Goal: Information Seeking & Learning: Learn about a topic

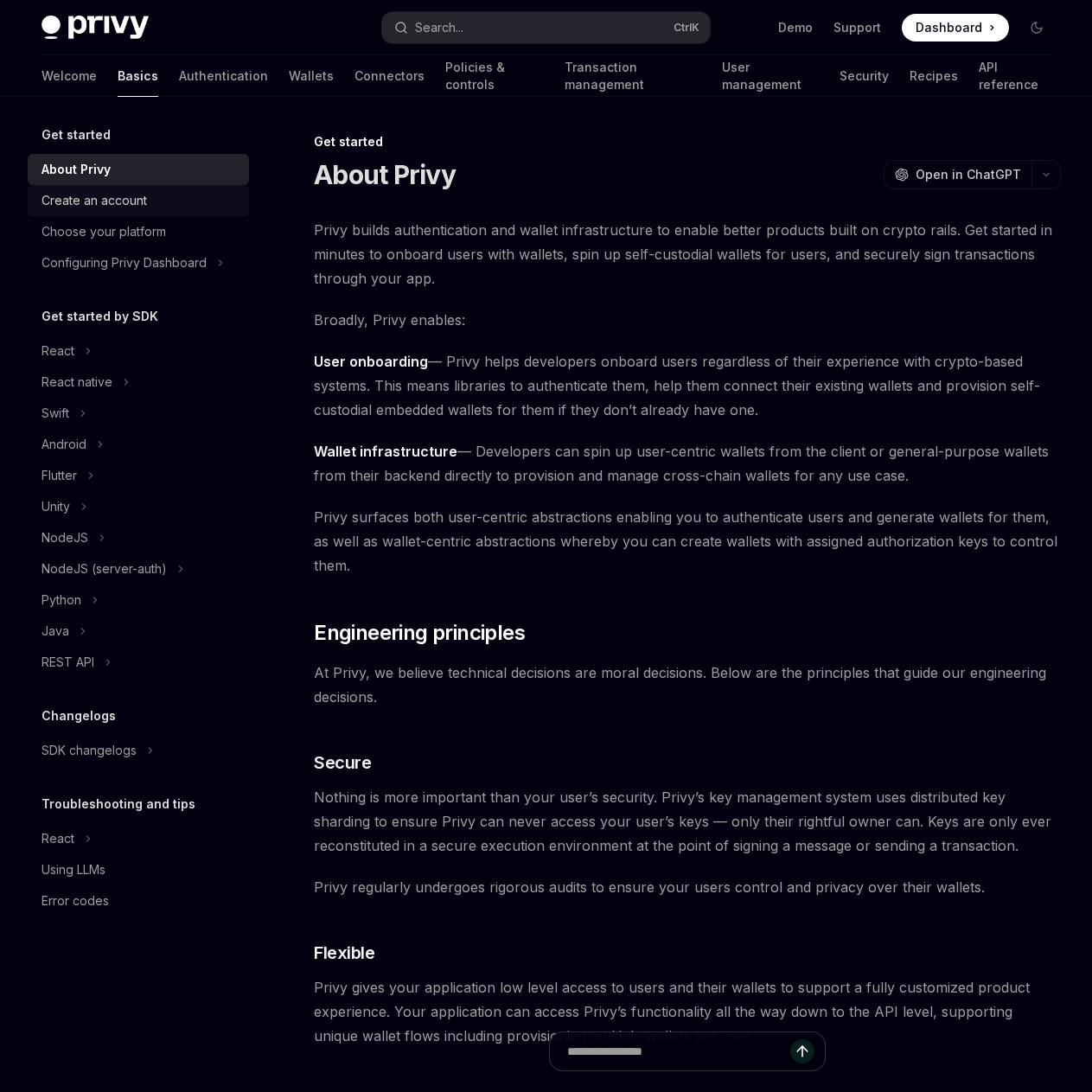
click at [137, 209] on div "Create an account" at bounding box center [94, 200] width 106 height 20
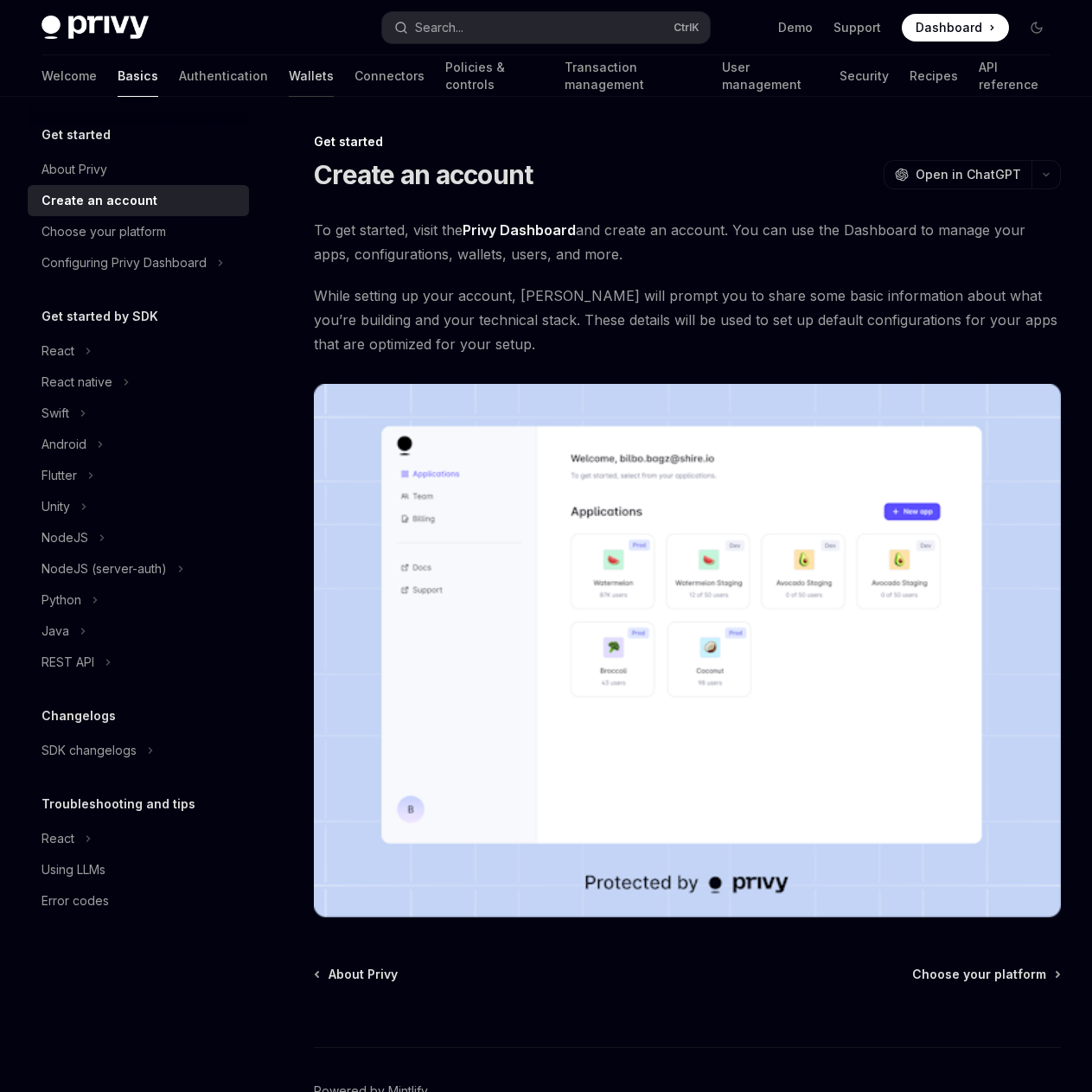
click at [289, 79] on link "Wallets" at bounding box center [311, 76] width 45 height 42
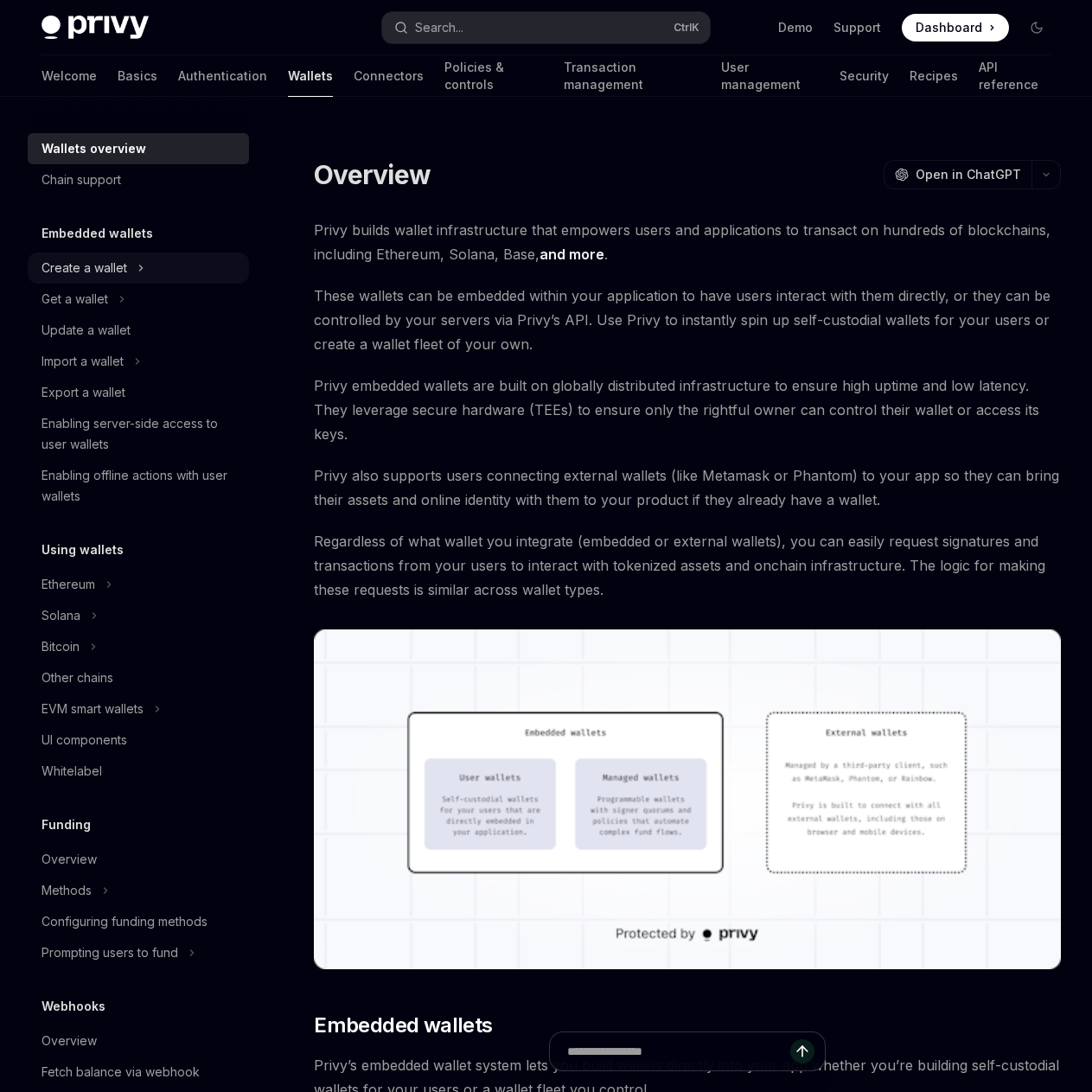
click at [95, 264] on div "Create a wallet" at bounding box center [84, 268] width 85 height 20
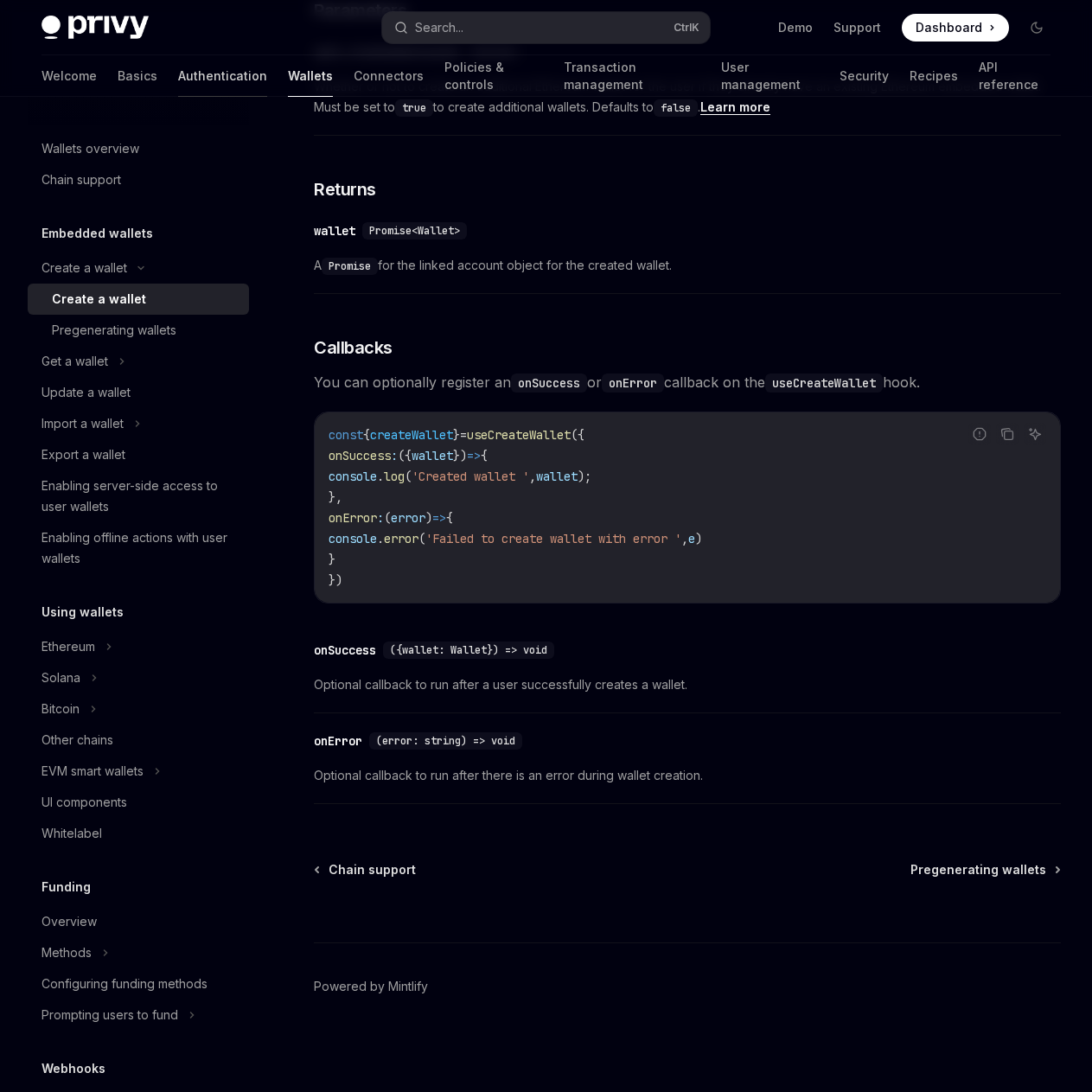
click at [178, 81] on link "Authentication" at bounding box center [222, 76] width 89 height 42
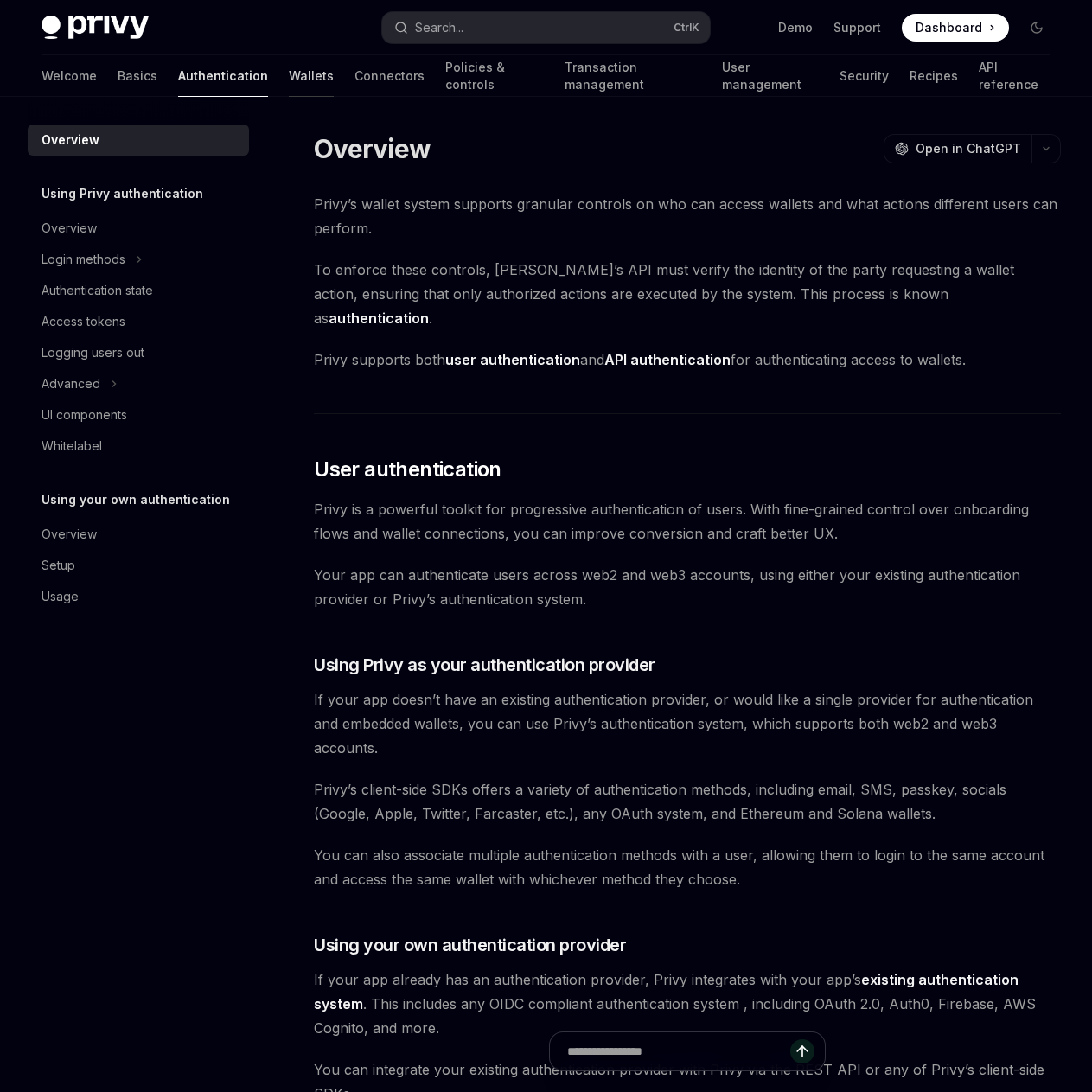
click at [289, 69] on link "Wallets" at bounding box center [311, 76] width 45 height 42
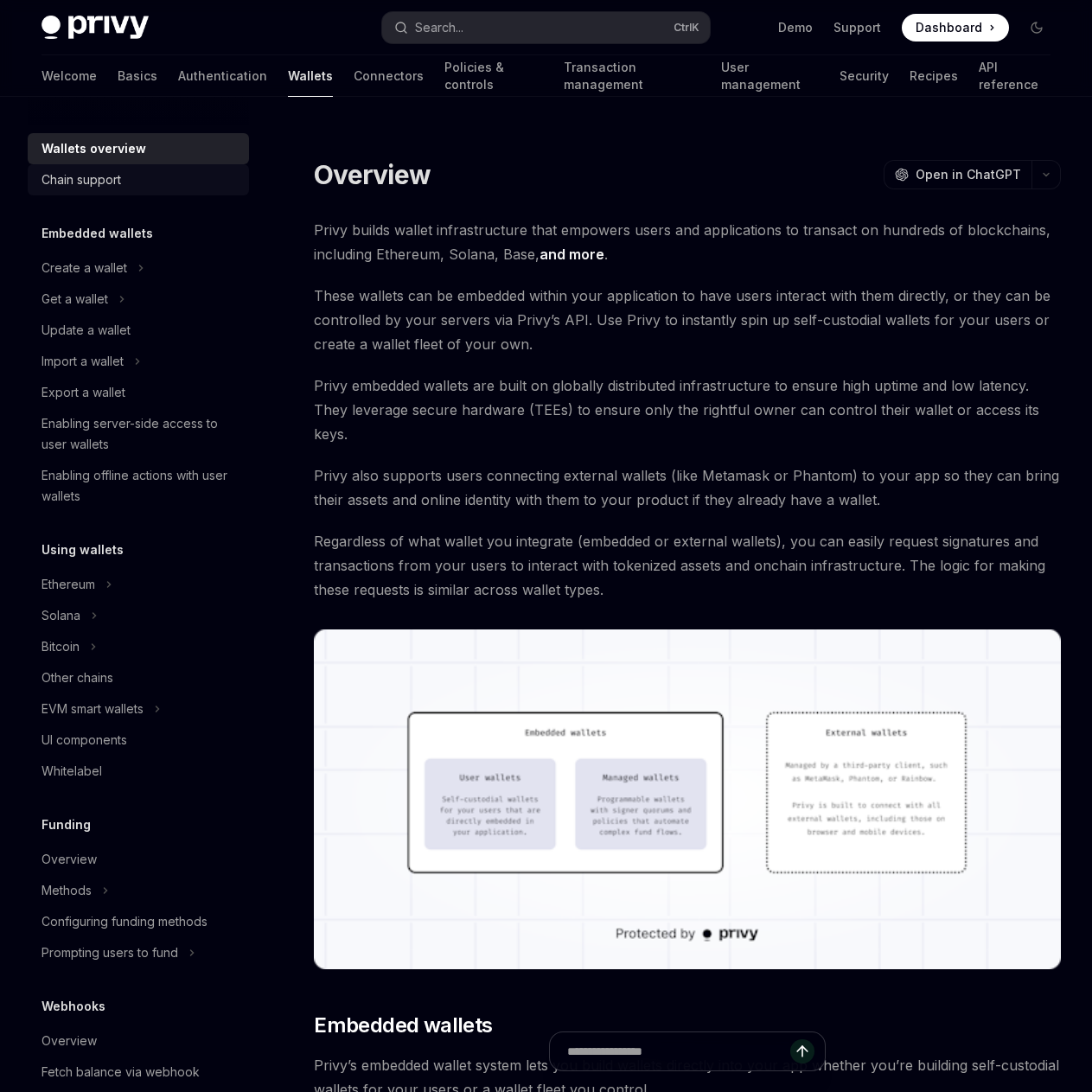
click at [71, 177] on div "Chain support" at bounding box center [81, 180] width 79 height 20
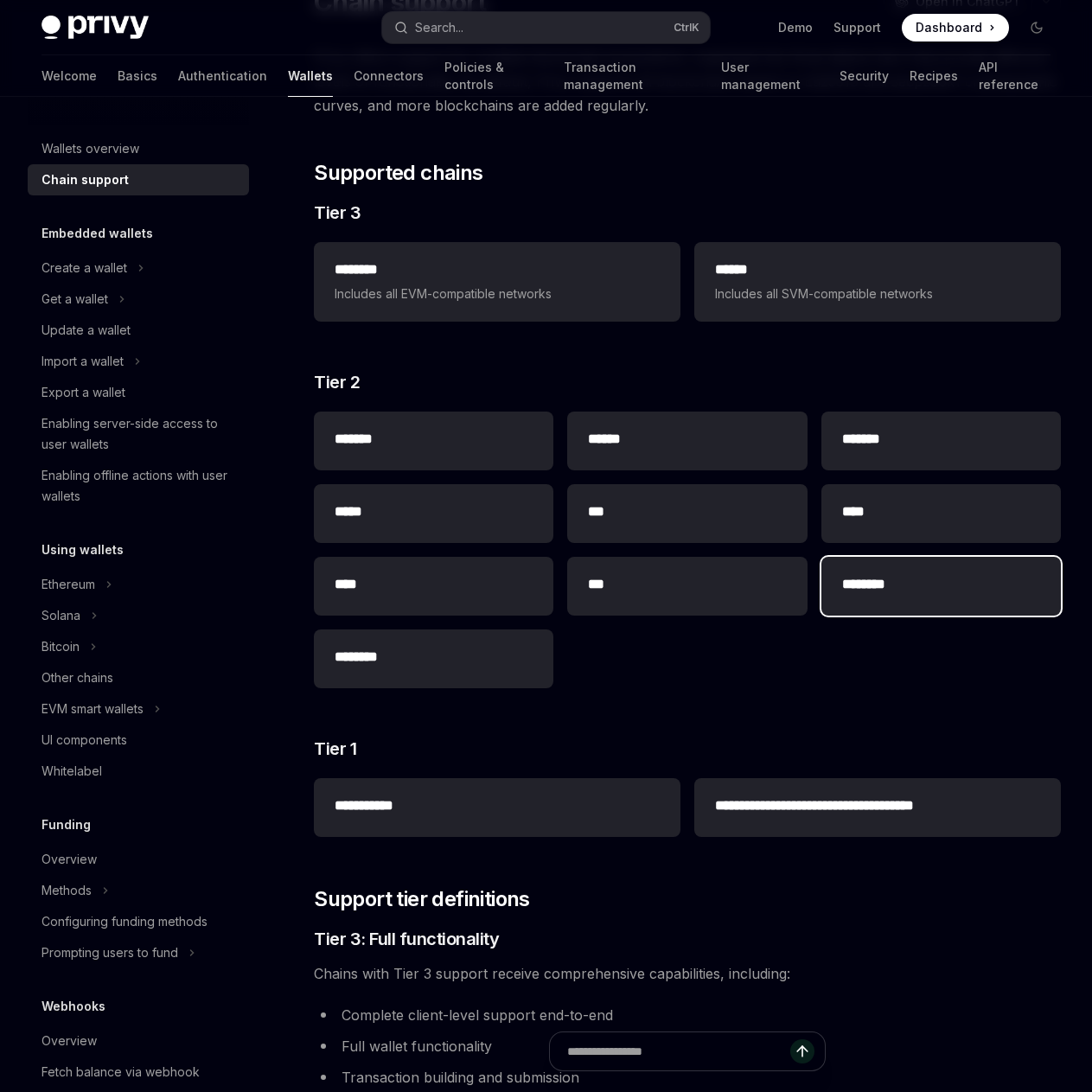
click at [890, 576] on h2 "********" at bounding box center [941, 584] width 198 height 20
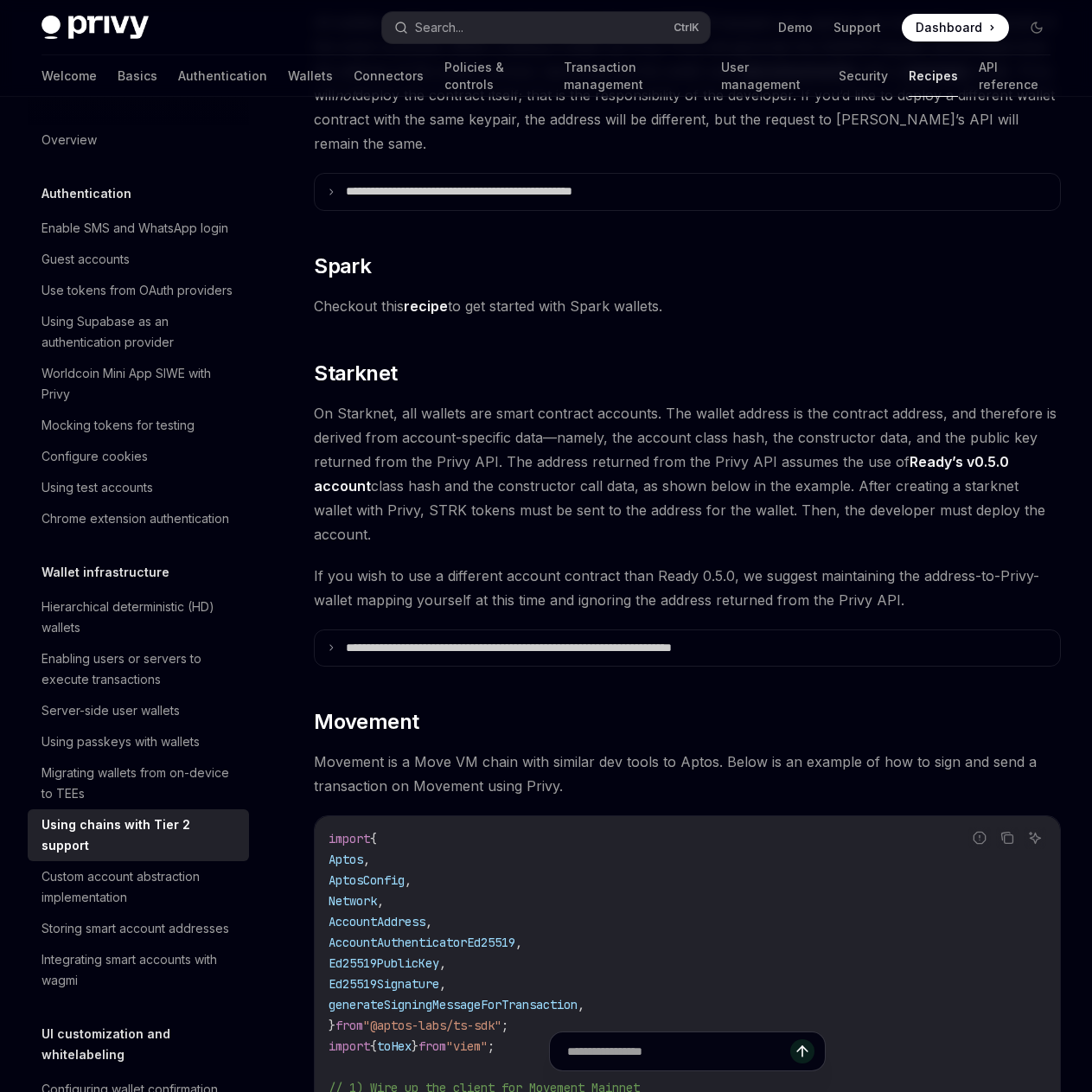
scroll to position [1856, 0]
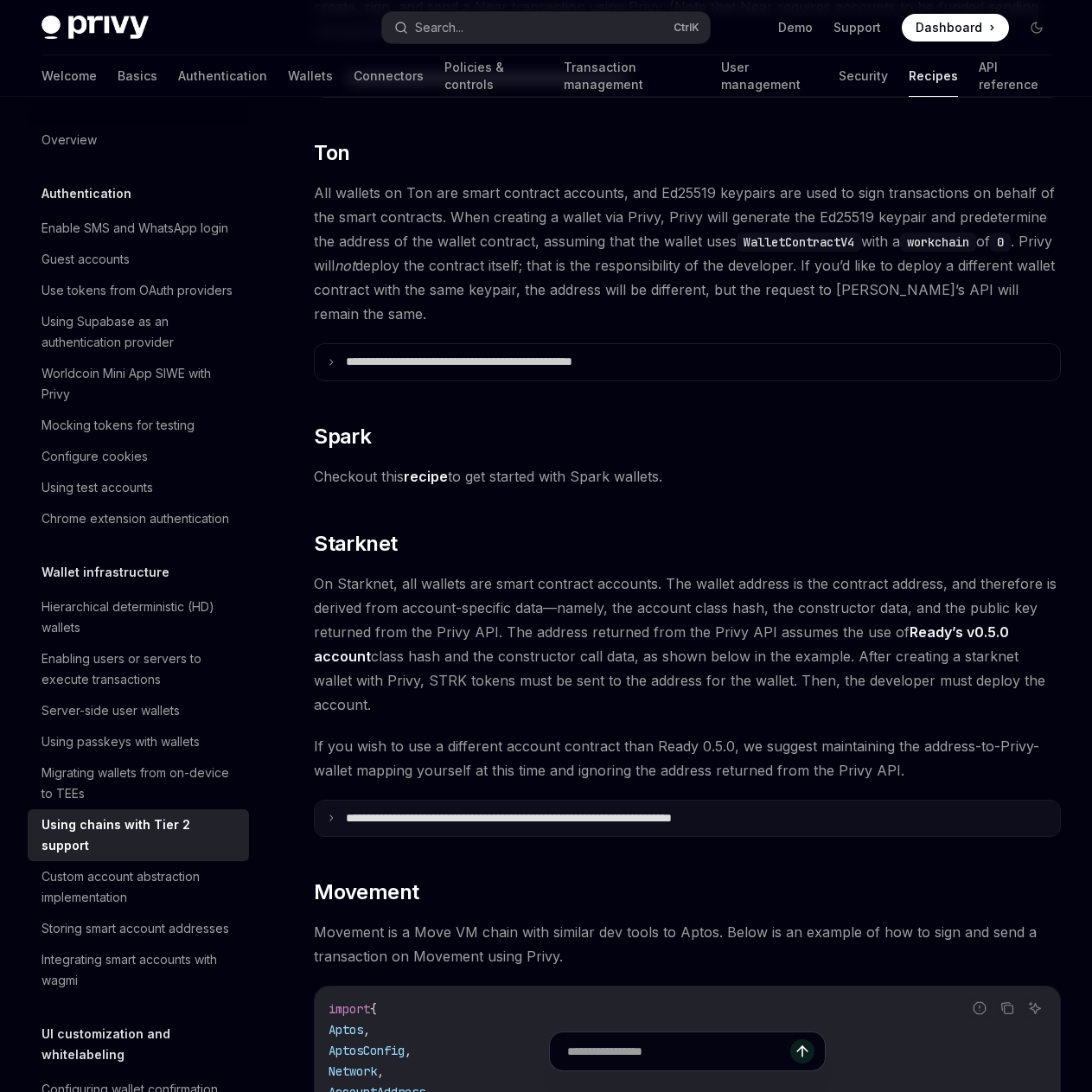
click at [507, 800] on summary "**********" at bounding box center [687, 818] width 745 height 36
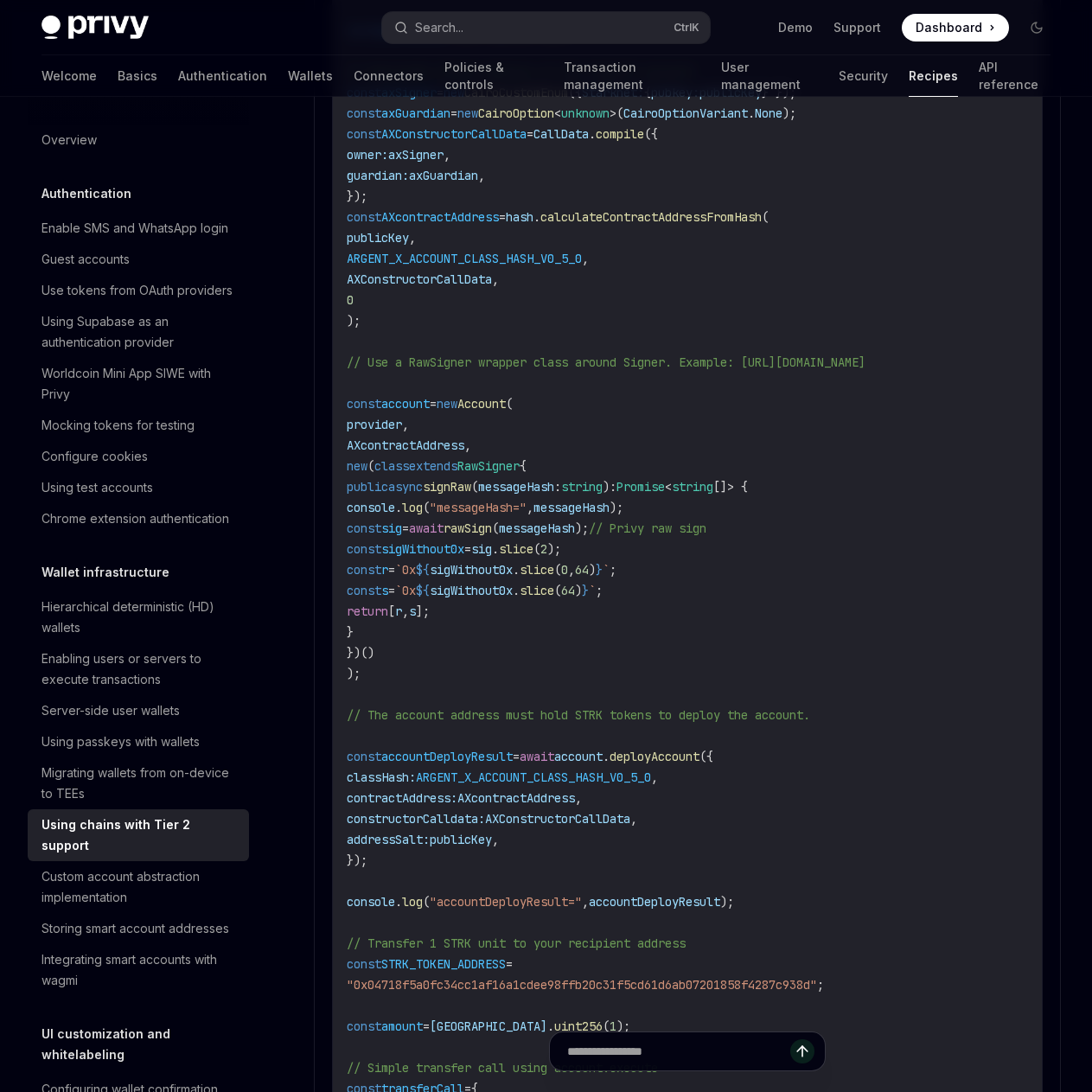
scroll to position [3412, 0]
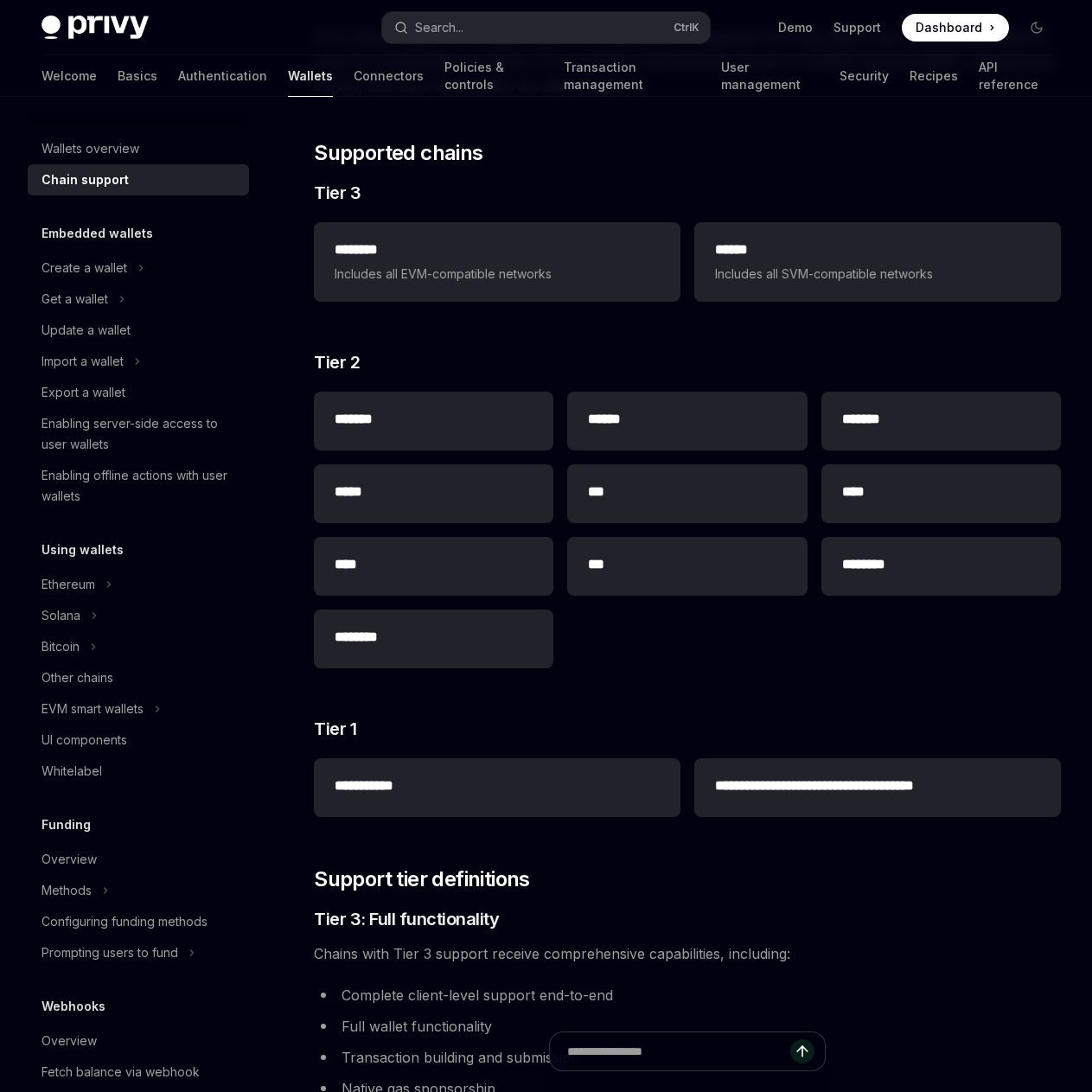
scroll to position [173, 0]
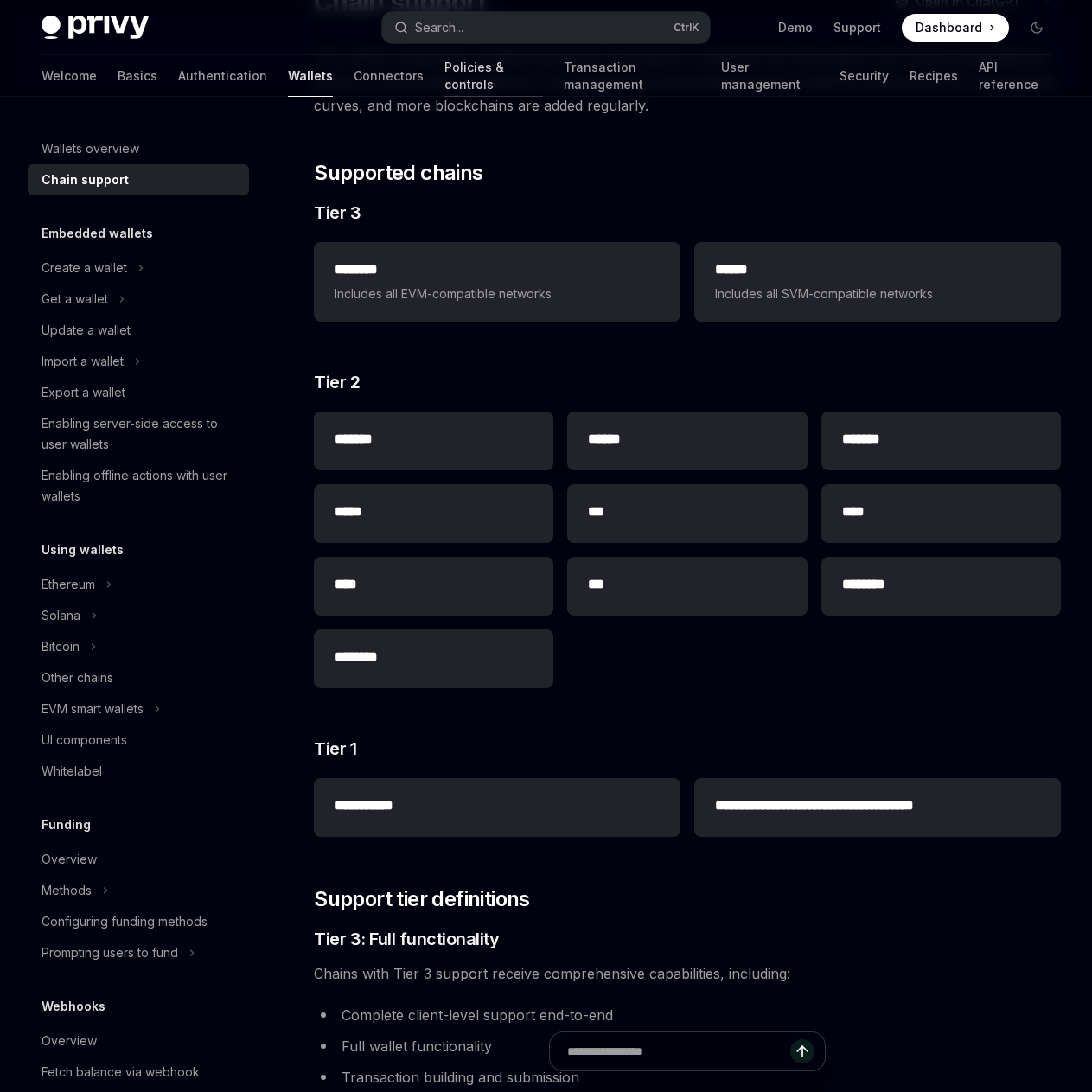
click at [445, 61] on link "Policies & controls" at bounding box center [494, 76] width 99 height 42
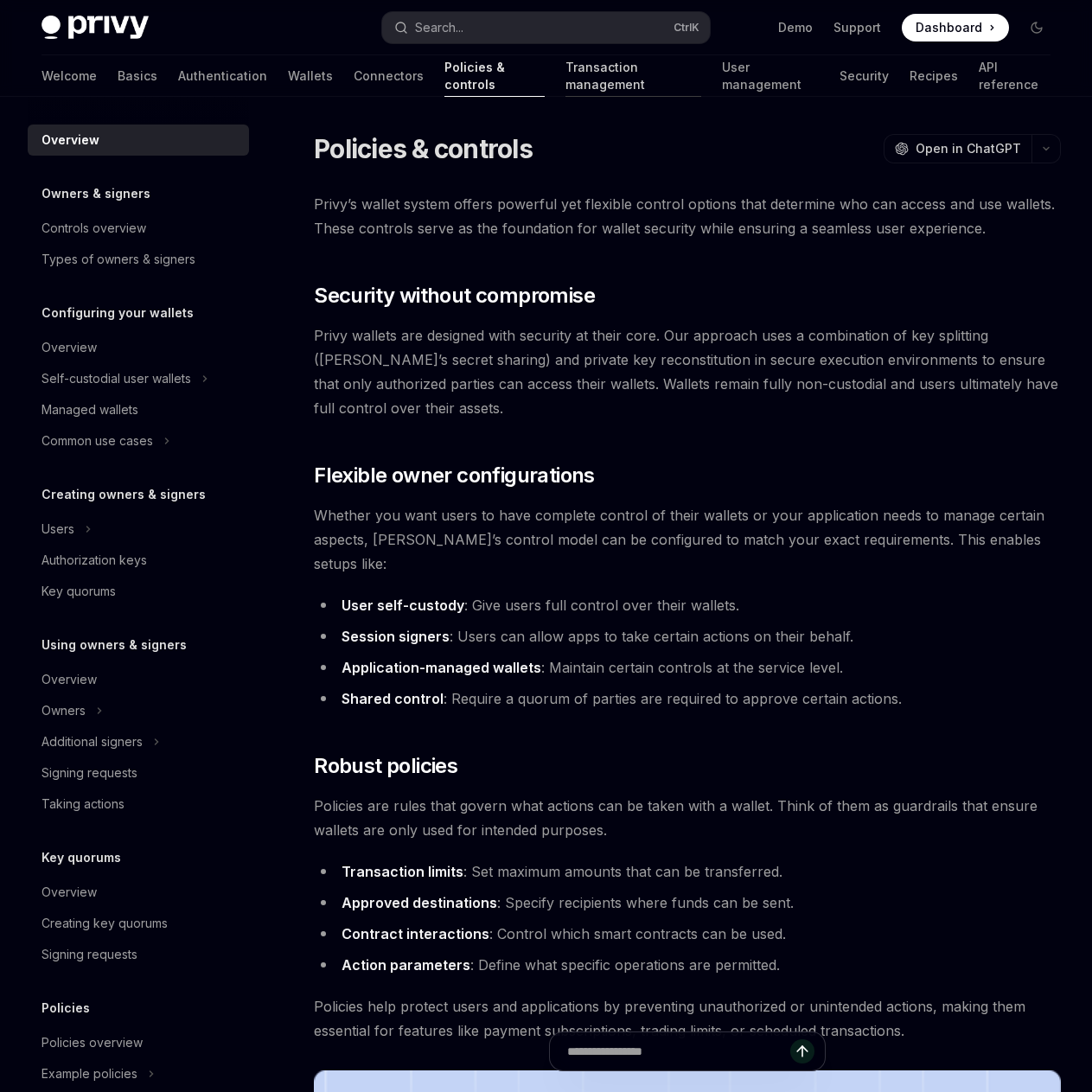
click at [566, 72] on link "Transaction management" at bounding box center [633, 76] width 136 height 42
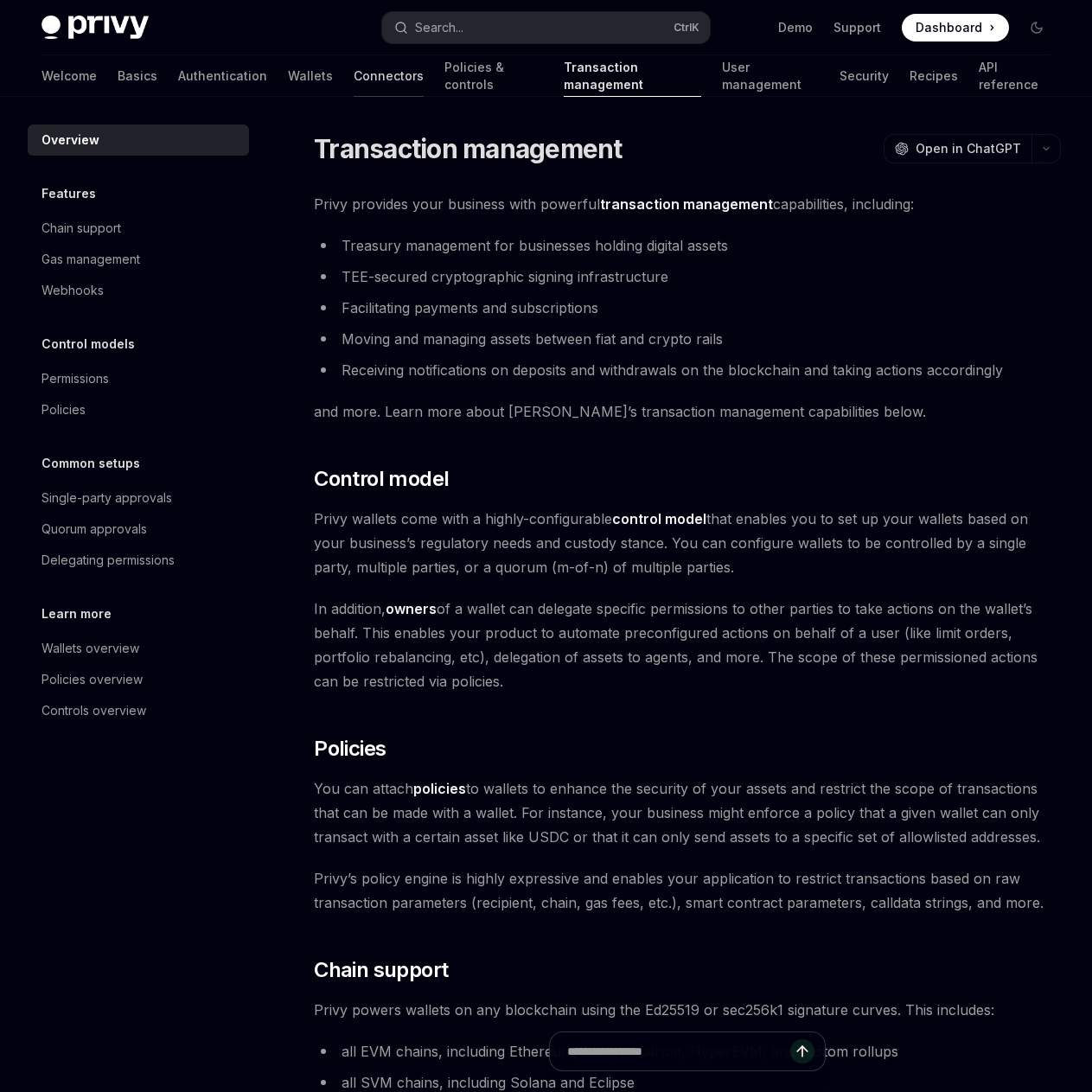
click at [354, 76] on link "Connectors" at bounding box center [389, 76] width 70 height 42
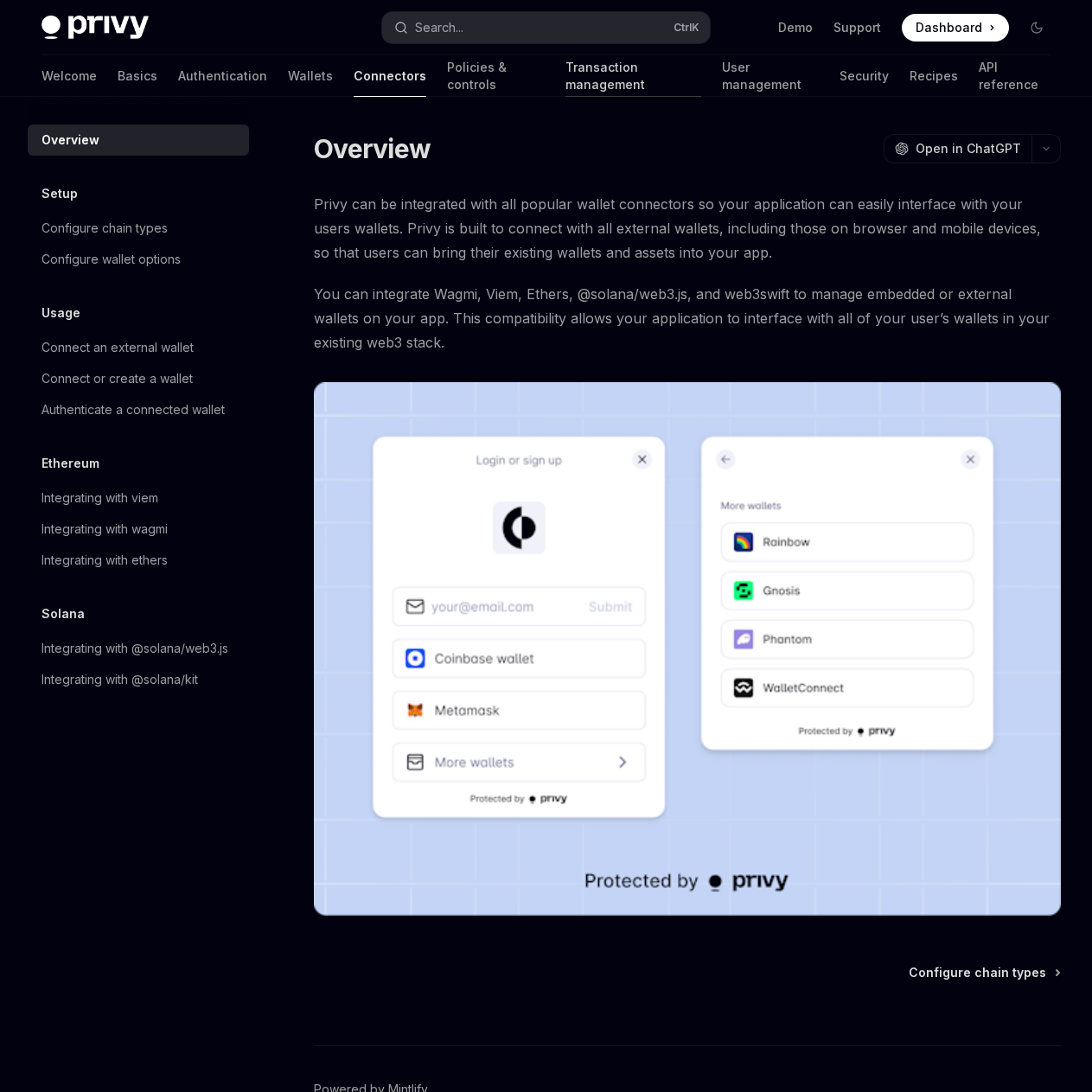
click at [566, 81] on link "Transaction management" at bounding box center [633, 76] width 136 height 42
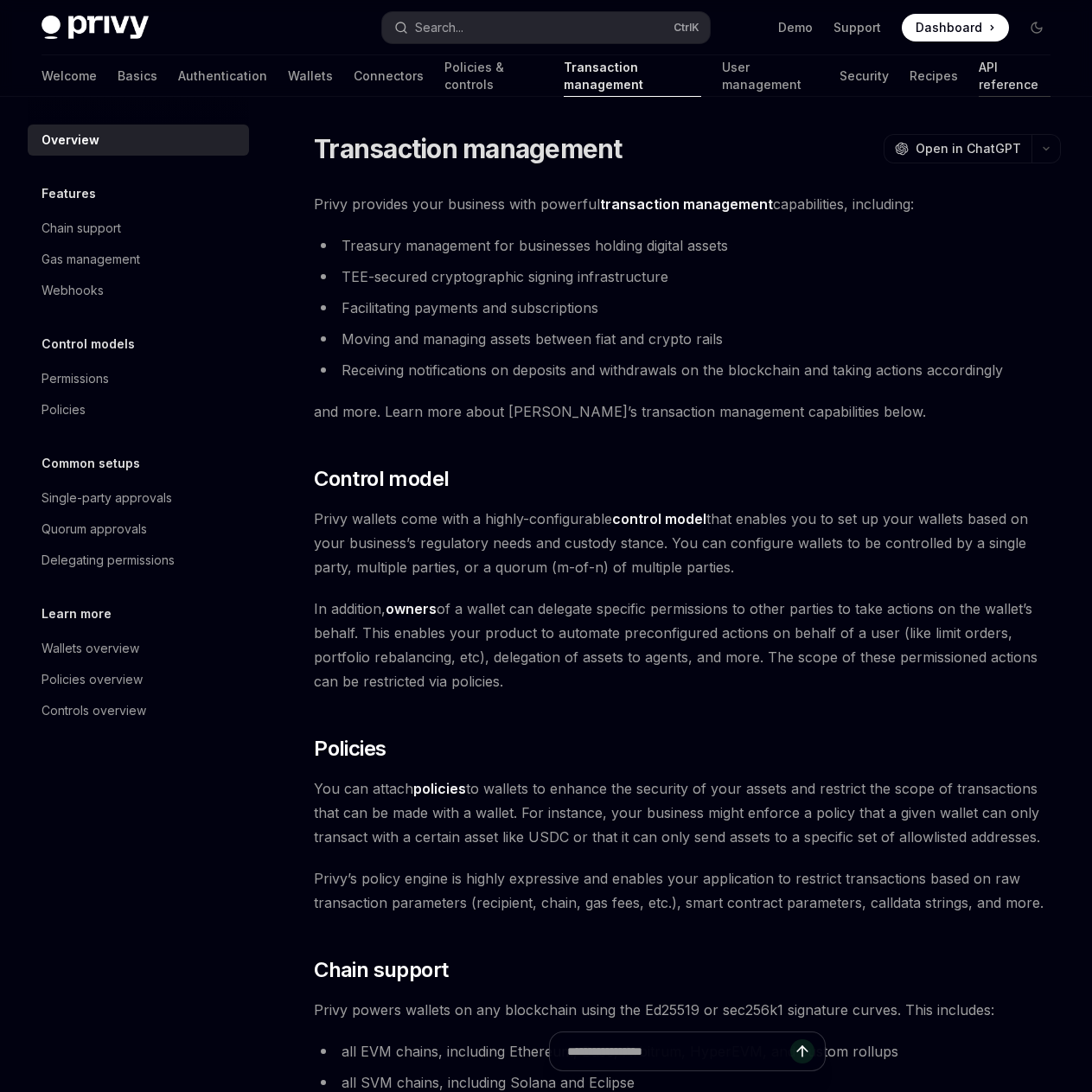
click at [979, 76] on link "API reference" at bounding box center [1015, 76] width 72 height 42
type textarea "*"
